Goal: Task Accomplishment & Management: Use online tool/utility

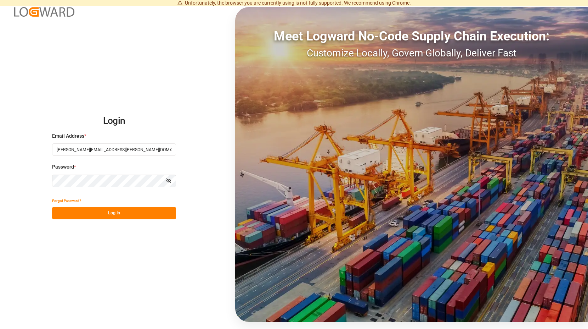
click at [117, 210] on button "Log In" at bounding box center [114, 213] width 124 height 12
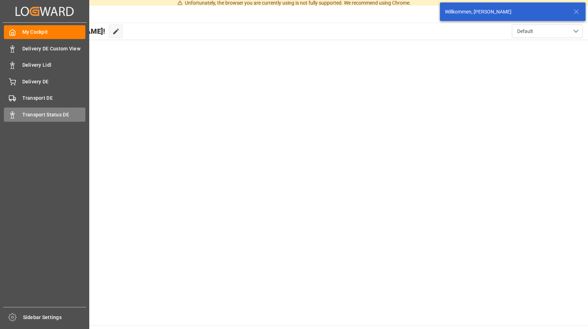
click at [29, 115] on span "Transport Status DE" at bounding box center [53, 114] width 63 height 7
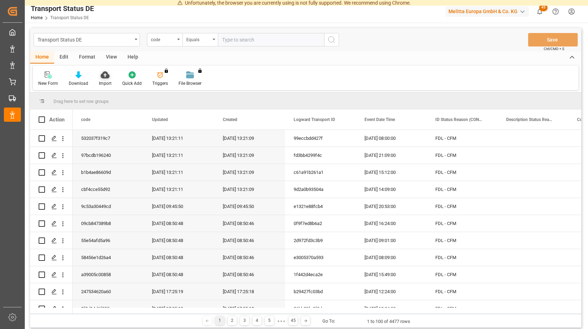
click at [104, 73] on icon at bounding box center [105, 74] width 9 height 7
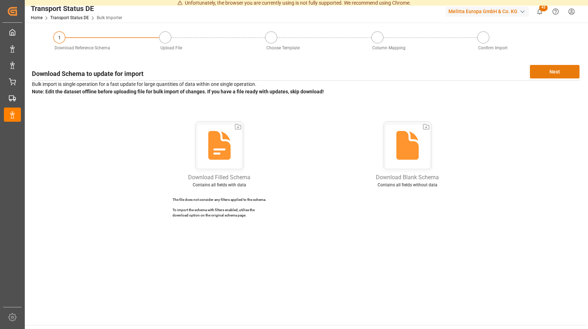
click at [557, 66] on button "Next" at bounding box center [555, 71] width 50 height 13
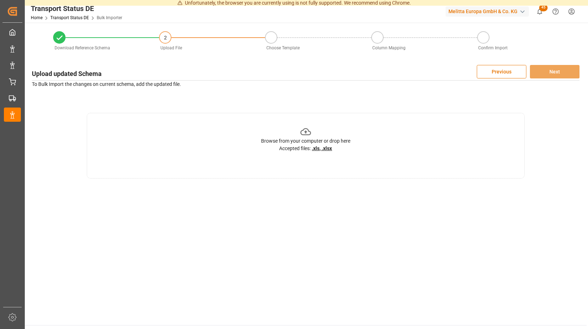
click at [307, 130] on icon at bounding box center [306, 131] width 11 height 11
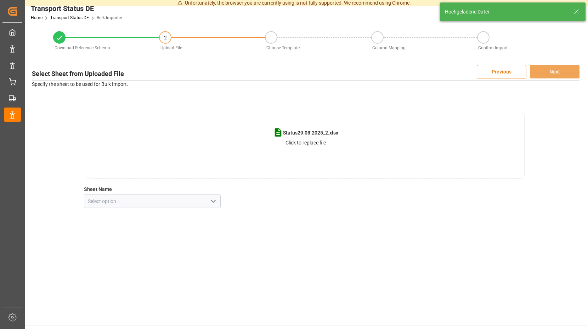
click at [216, 202] on icon "open menu" at bounding box center [213, 201] width 9 height 9
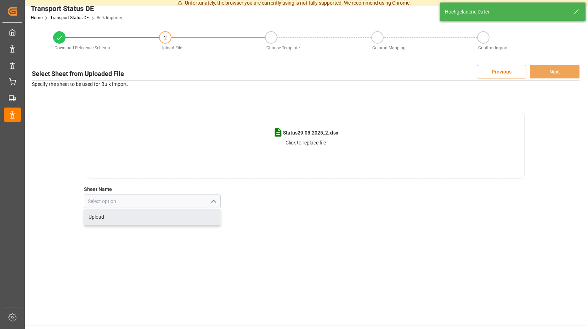
click at [164, 220] on div "Upload" at bounding box center [152, 217] width 136 height 16
type input "Upload"
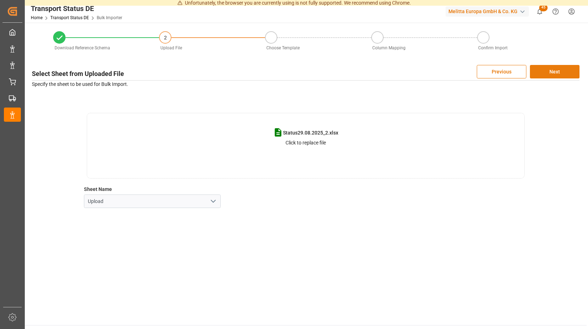
click at [544, 72] on button "Next" at bounding box center [555, 71] width 50 height 13
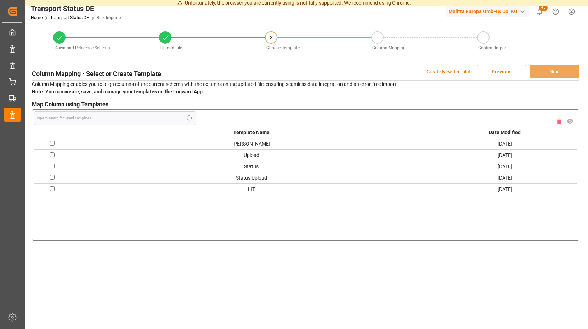
click at [52, 143] on input "checkbox" at bounding box center [52, 143] width 5 height 5
checkbox input "true"
click at [542, 69] on button "Next" at bounding box center [555, 71] width 50 height 13
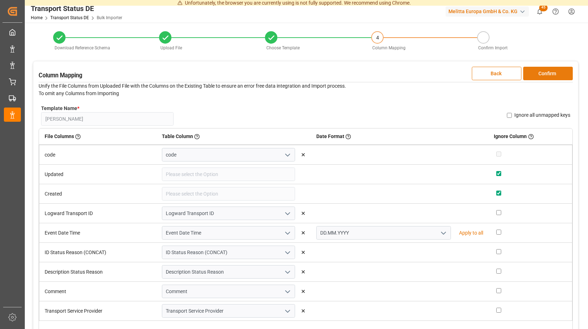
click at [531, 71] on button "Confirm" at bounding box center [549, 73] width 50 height 13
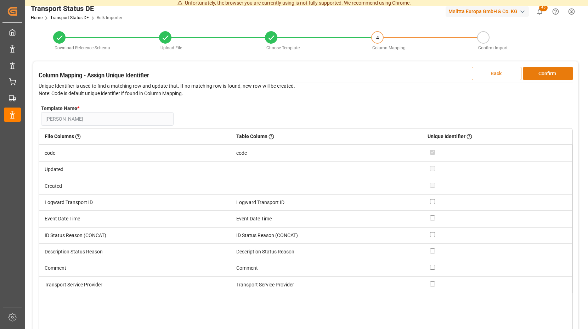
click at [531, 71] on button "Confirm" at bounding box center [549, 73] width 50 height 13
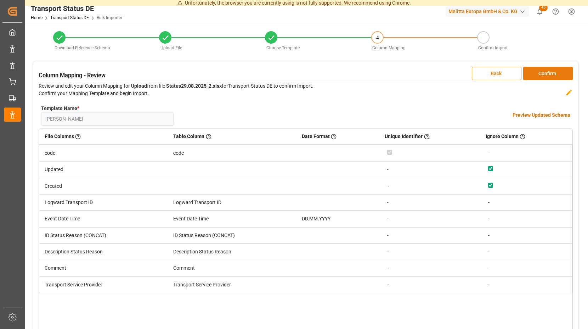
click at [532, 70] on button "Confirm" at bounding box center [549, 73] width 50 height 13
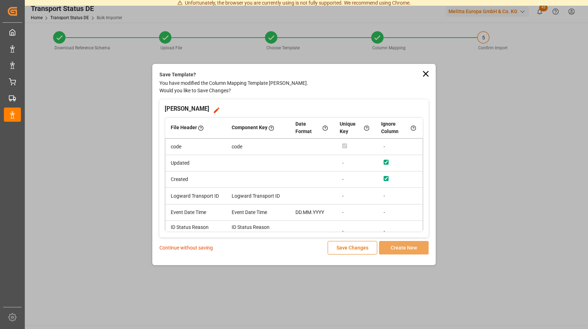
click at [191, 246] on p "Continue without saving" at bounding box center [187, 247] width 54 height 7
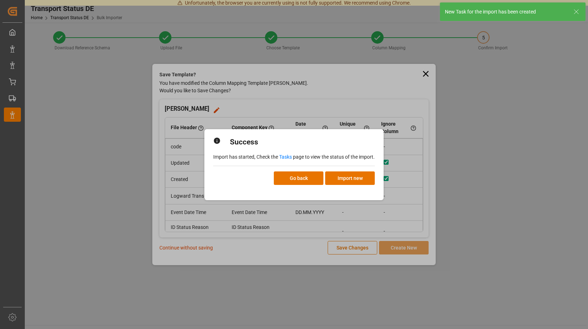
click at [284, 155] on link "Tasks" at bounding box center [285, 157] width 13 height 6
